Goal: Information Seeking & Learning: Learn about a topic

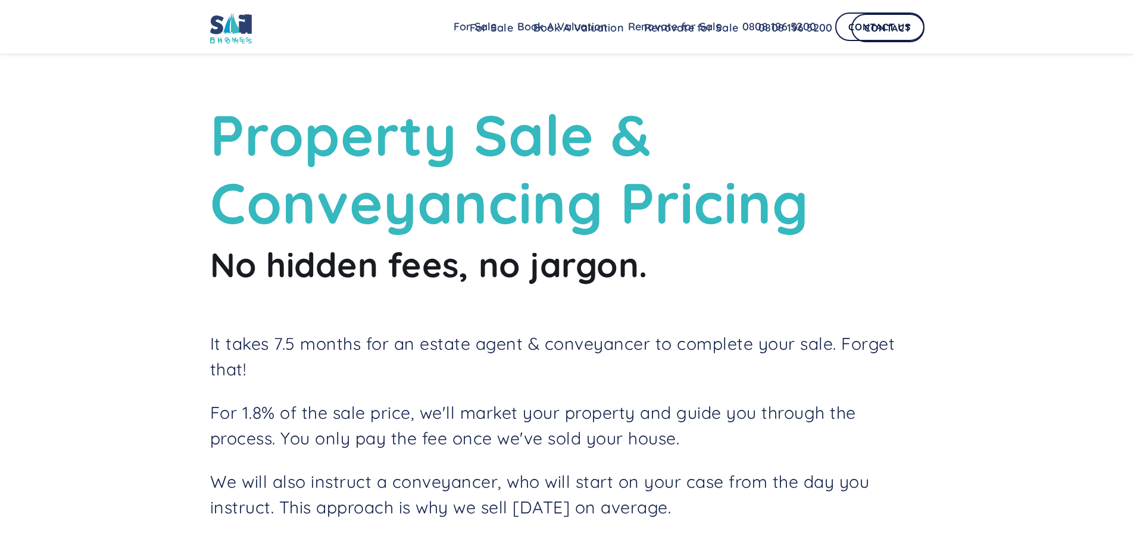
scroll to position [831, 0]
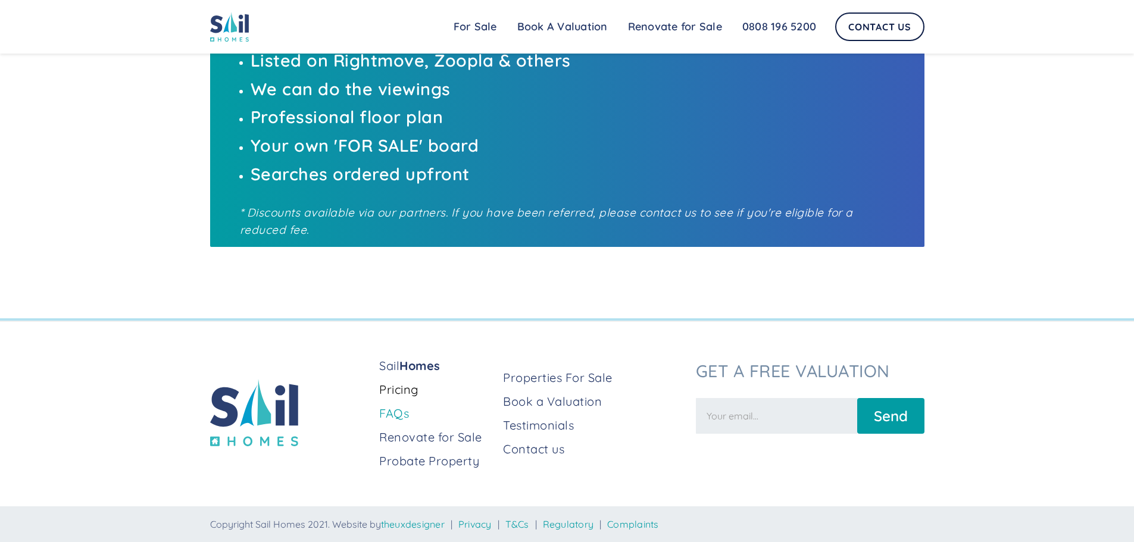
click at [402, 418] on link "FAQs" at bounding box center [436, 413] width 114 height 17
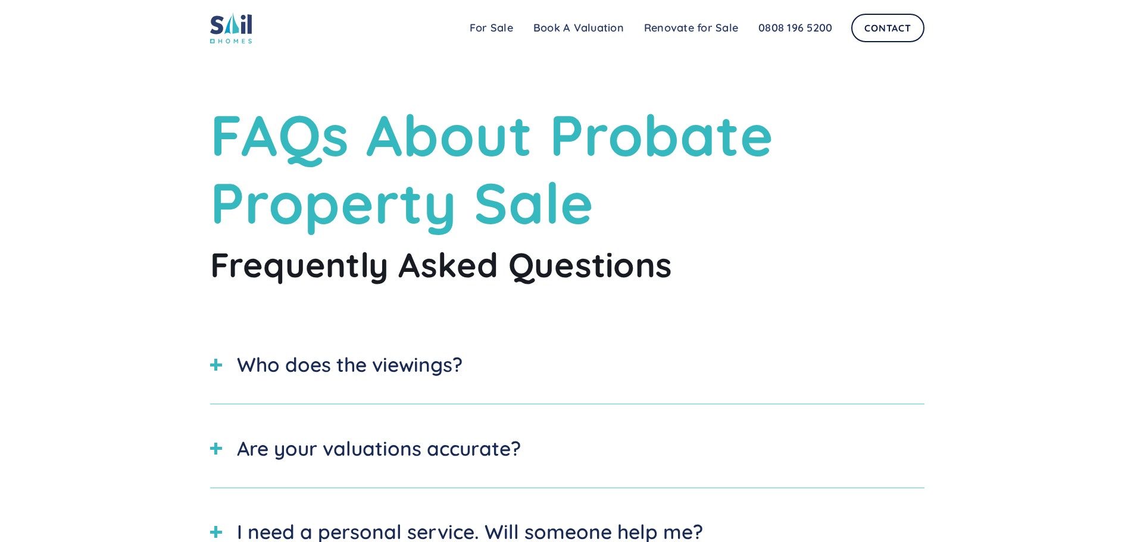
click at [333, 361] on div "Who does the viewings?" at bounding box center [350, 365] width 226 height 30
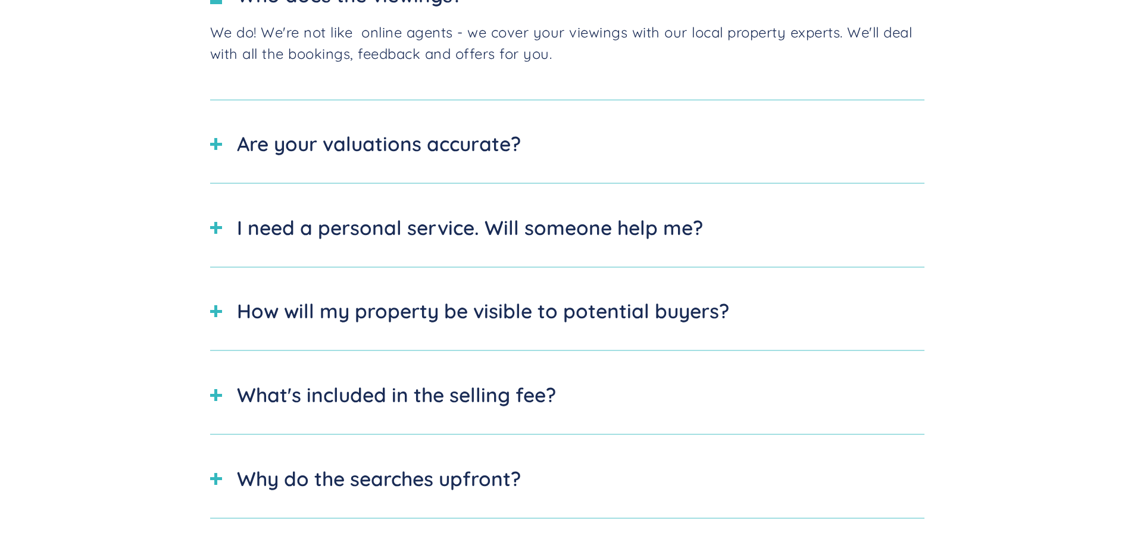
scroll to position [380, 0]
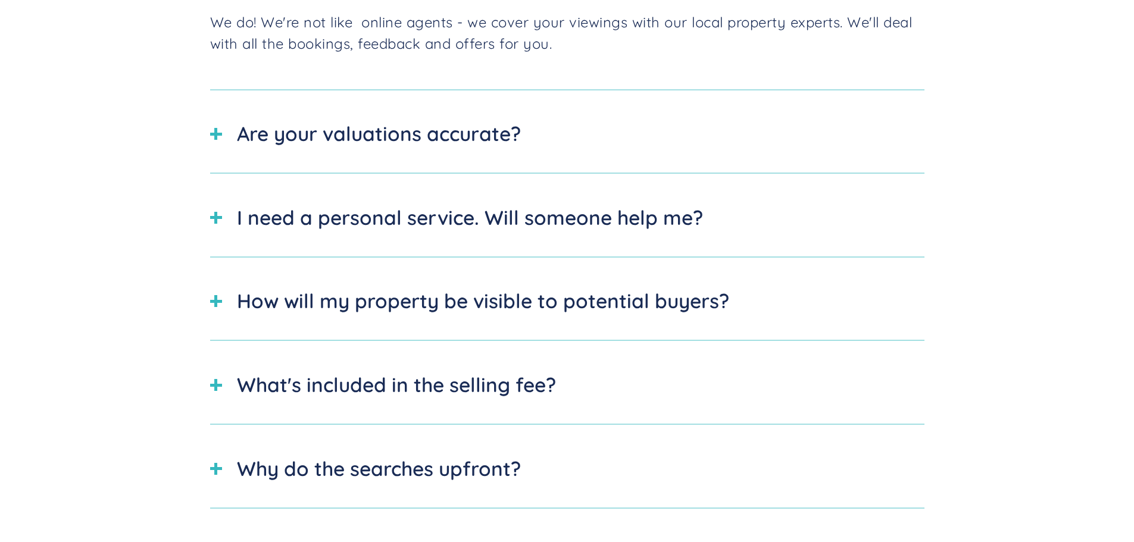
click at [515, 132] on div "Are your valuations accurate?" at bounding box center [379, 134] width 284 height 30
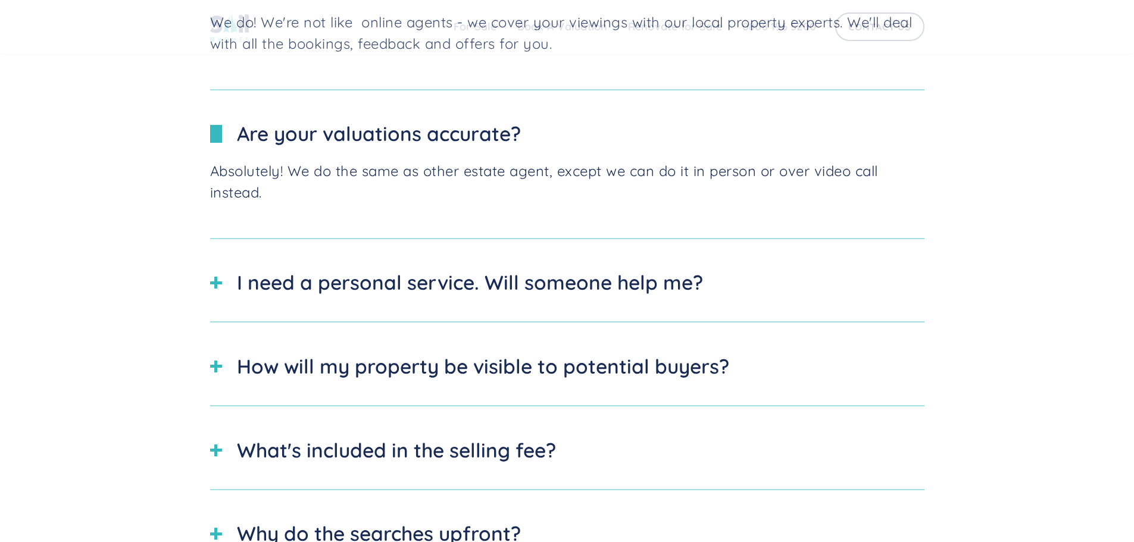
scroll to position [405, 0]
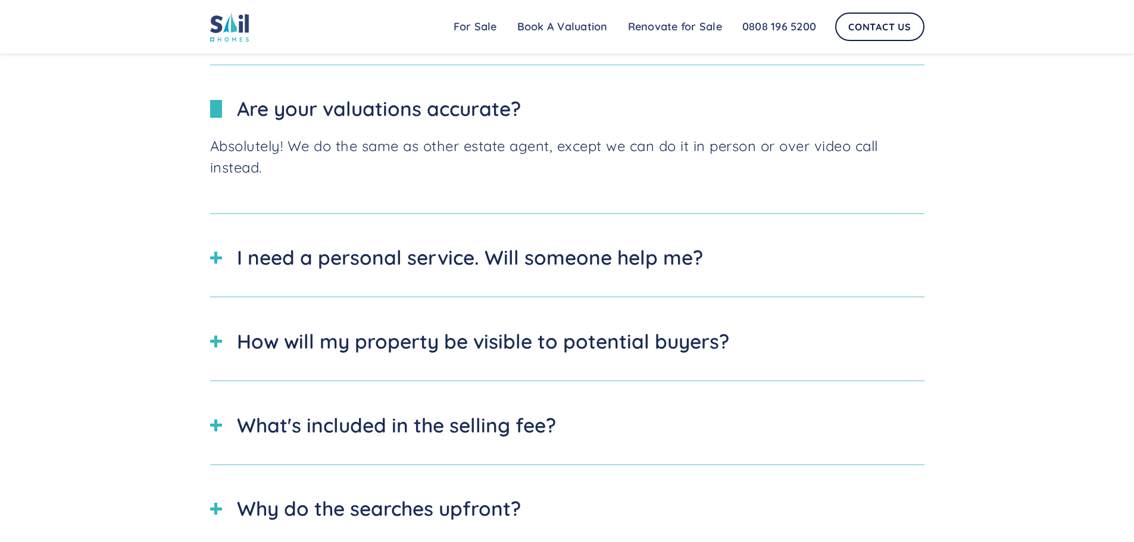
click at [428, 279] on div "I need a personal service. Will someone help me?" at bounding box center [567, 258] width 714 height 54
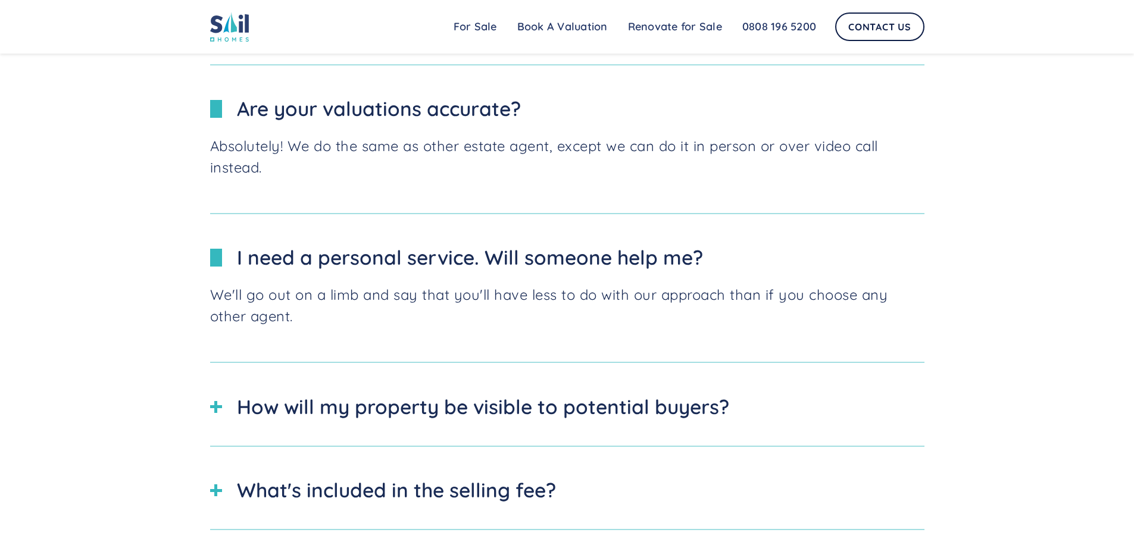
click at [336, 396] on div "How will my property be visible to potential buyers?" at bounding box center [483, 407] width 492 height 30
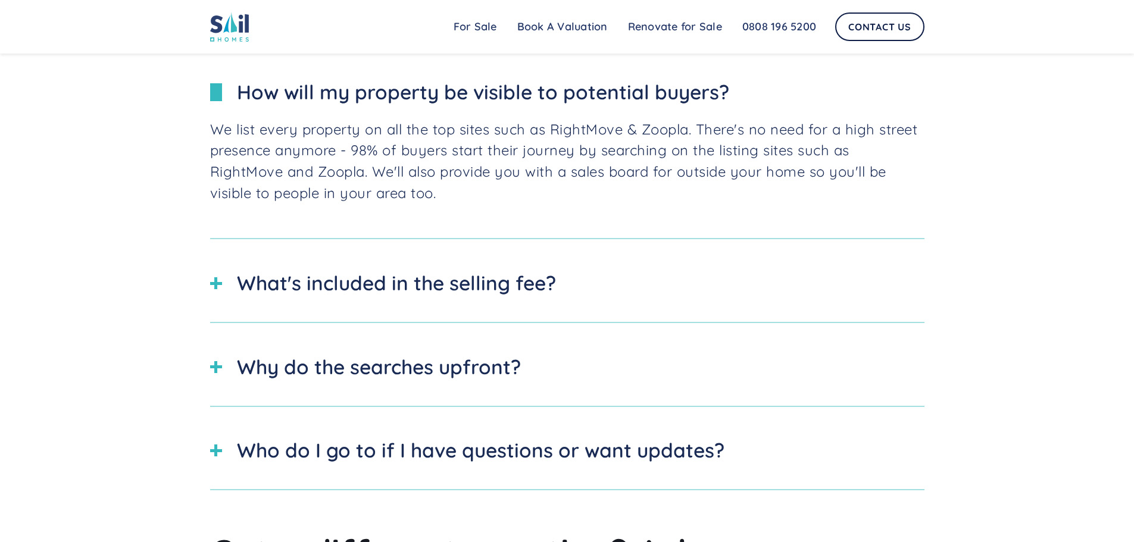
scroll to position [733, 0]
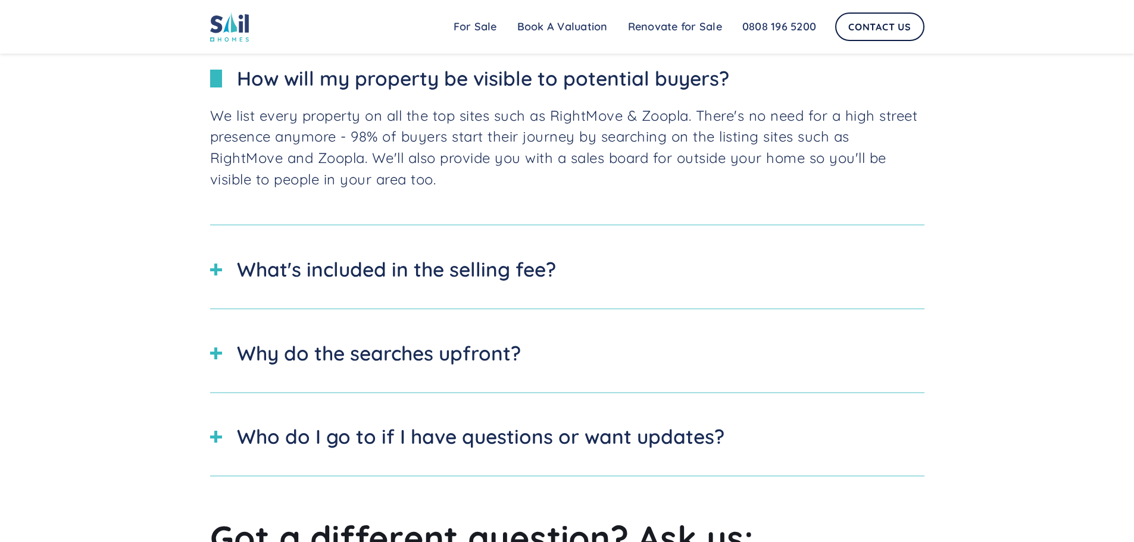
click at [671, 266] on div "What's included in the selling fee?" at bounding box center [567, 270] width 714 height 54
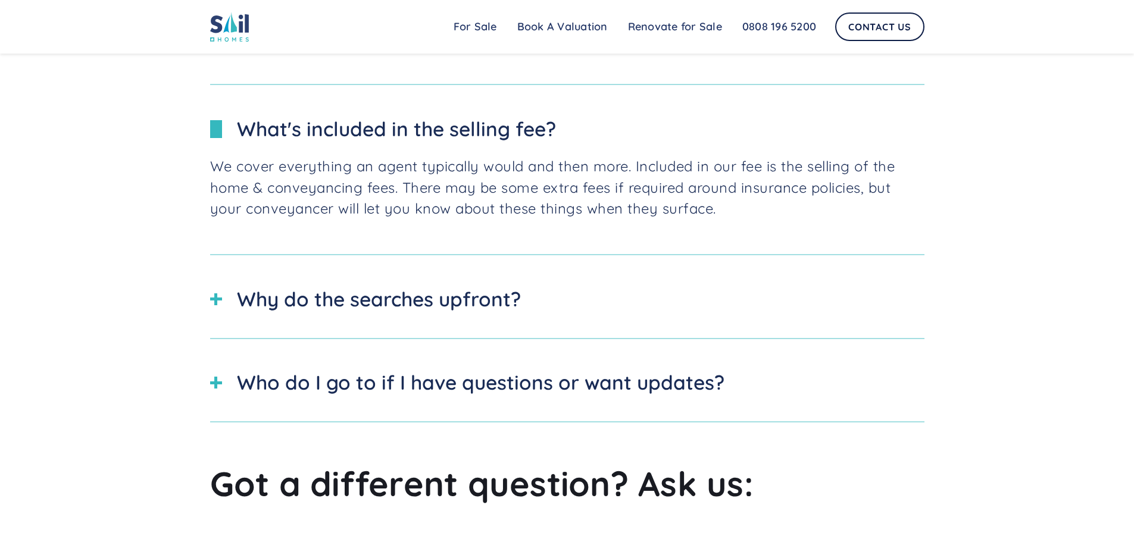
scroll to position [907, 0]
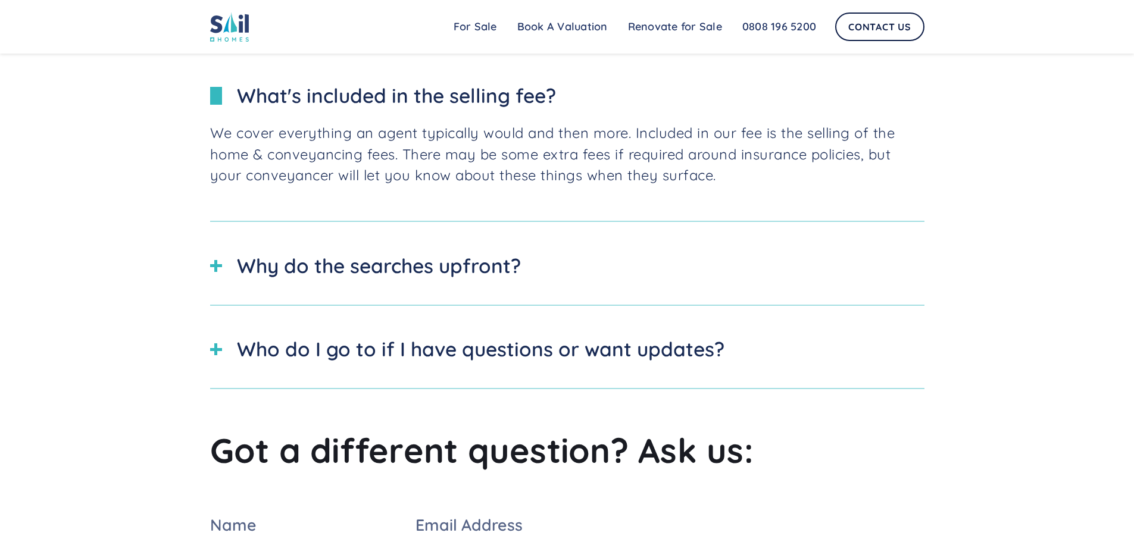
click at [550, 263] on div "Why do the searches upfront?" at bounding box center [567, 266] width 714 height 54
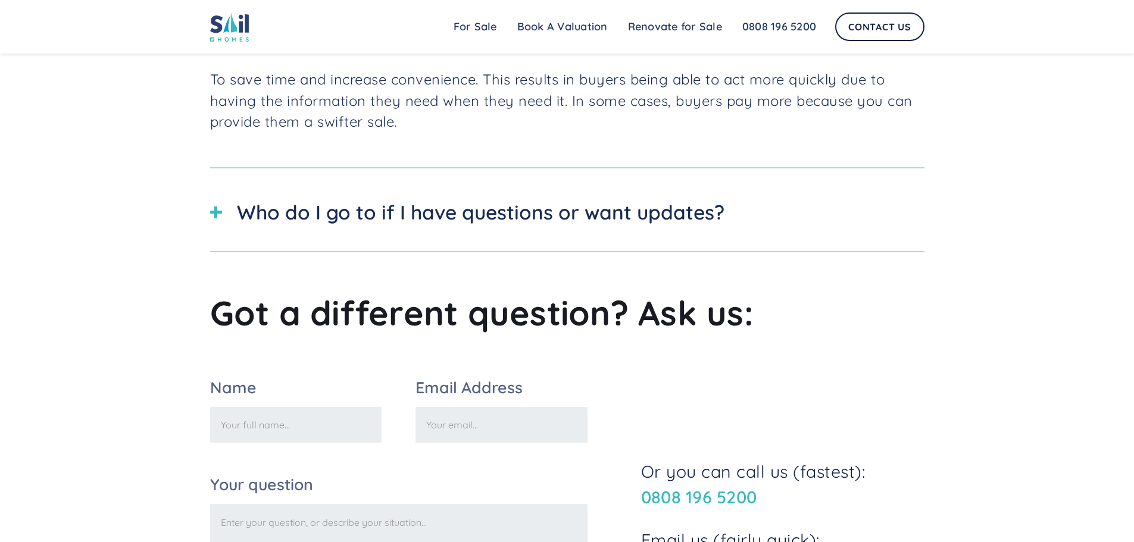
scroll to position [1248, 0]
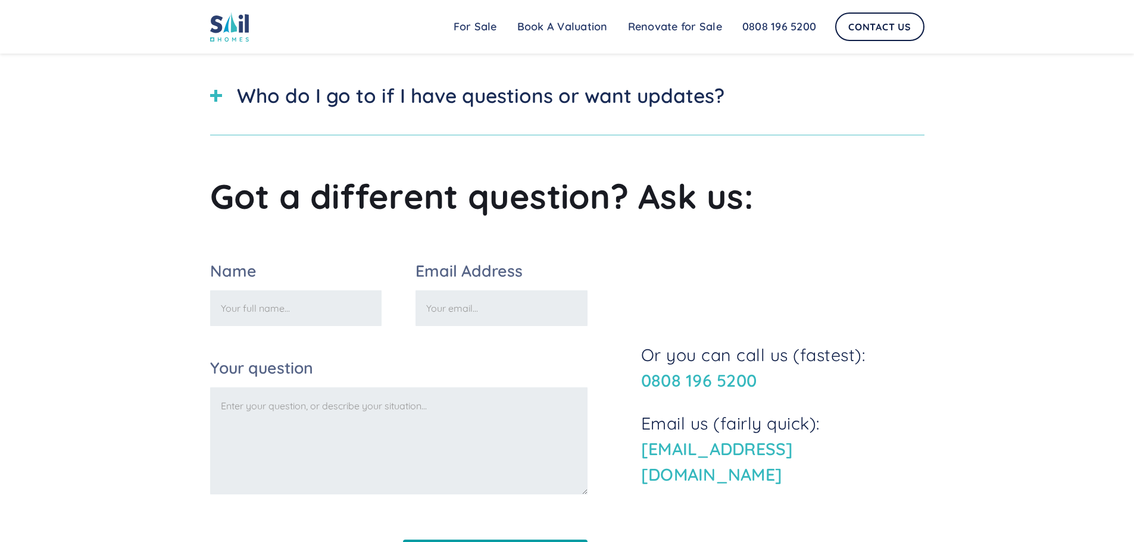
click at [676, 101] on div "Who do I go to if I have questions or want updates?" at bounding box center [481, 96] width 488 height 30
